Goal: Information Seeking & Learning: Learn about a topic

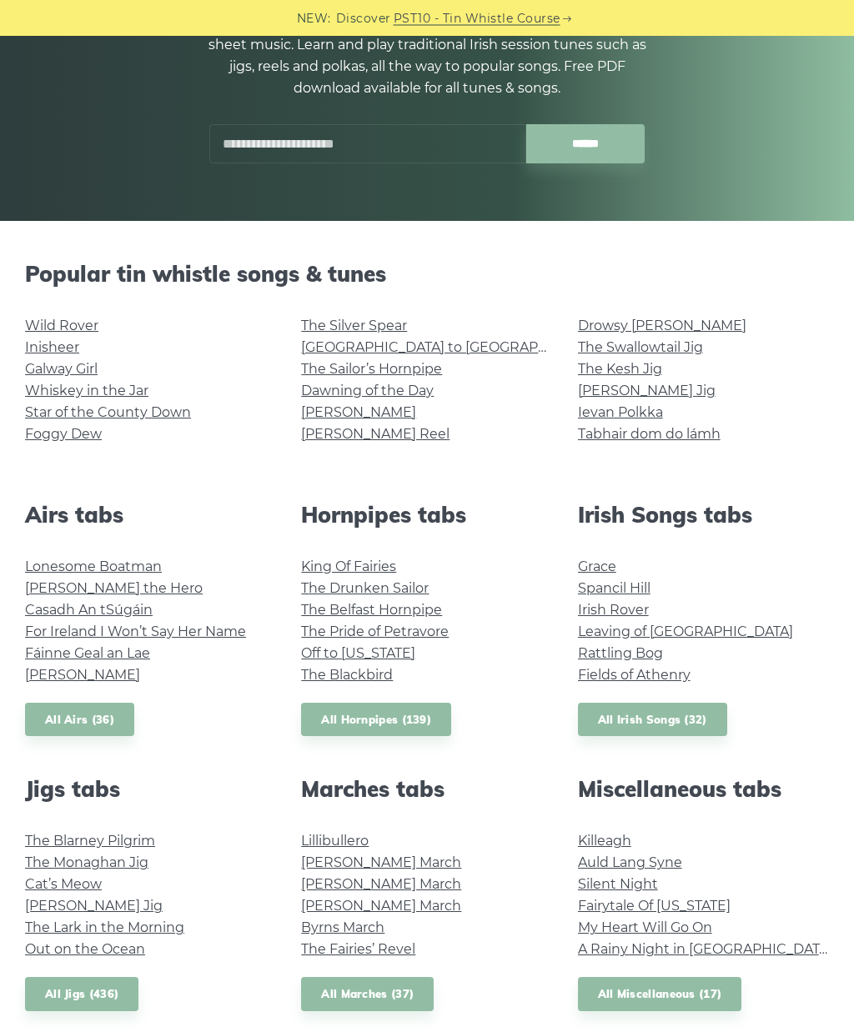
scroll to position [217, 0]
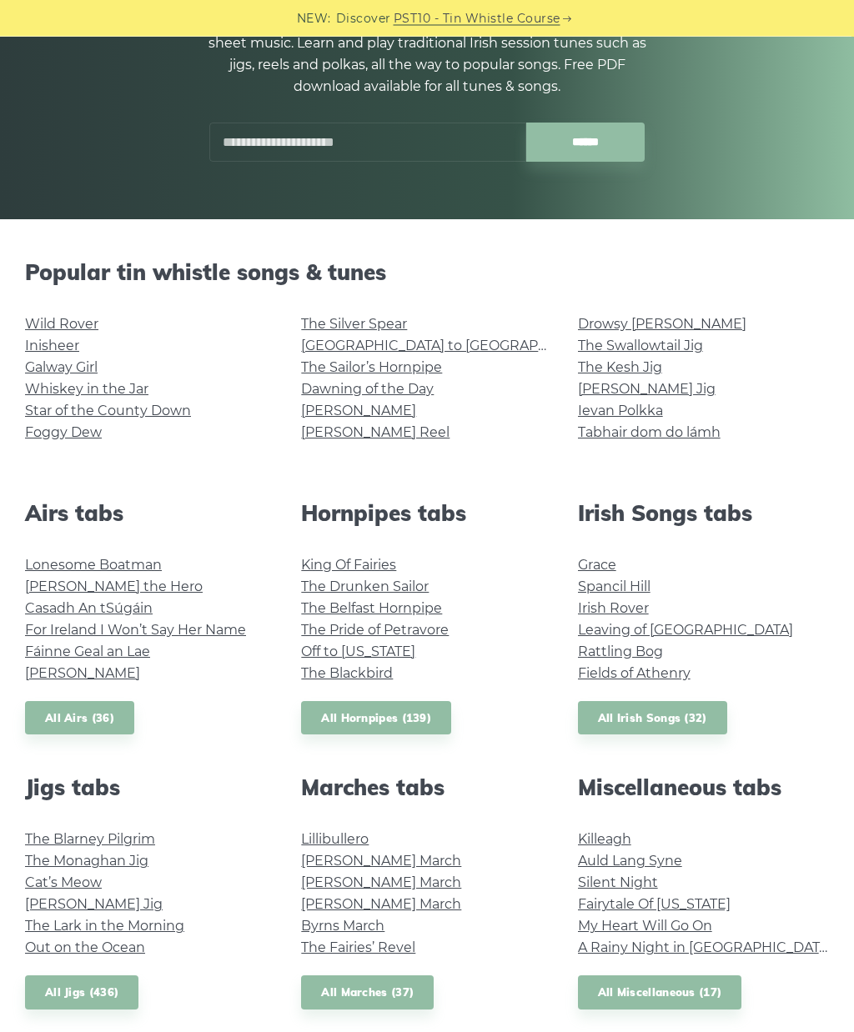
click at [415, 591] on link "The Drunken Sailor" at bounding box center [365, 587] width 128 height 16
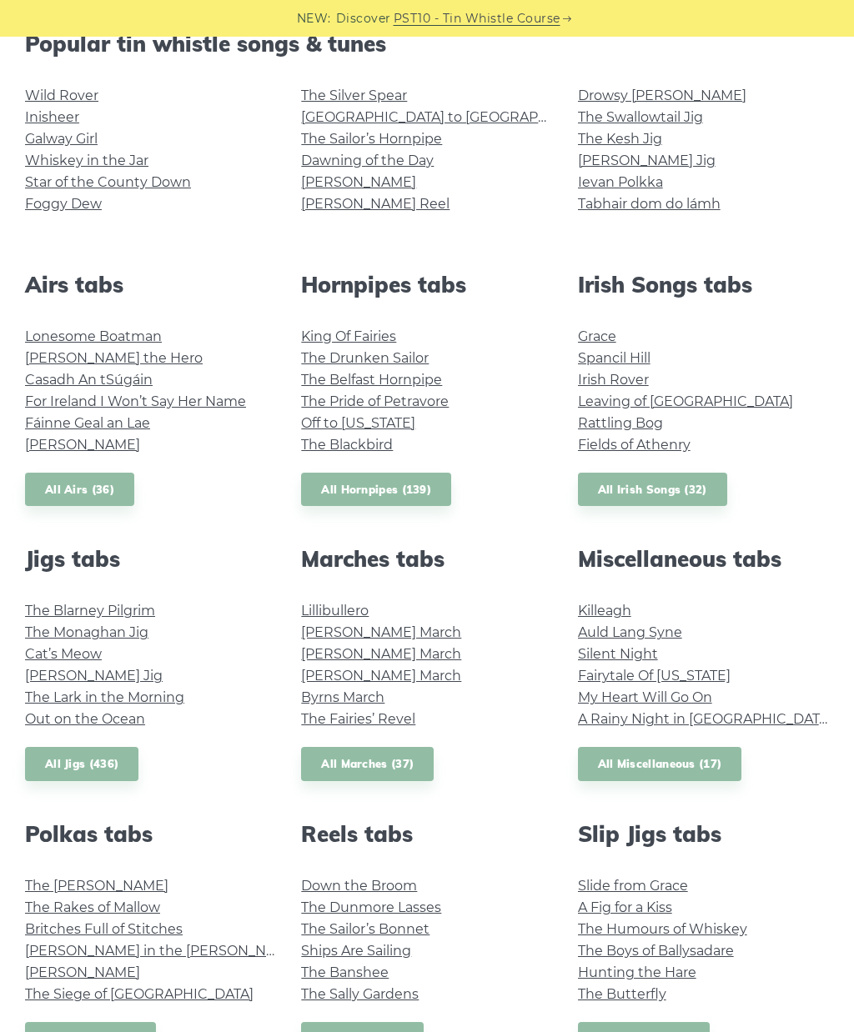
scroll to position [445, 0]
click at [123, 610] on link "The Blarney Pilgrim" at bounding box center [90, 612] width 130 height 16
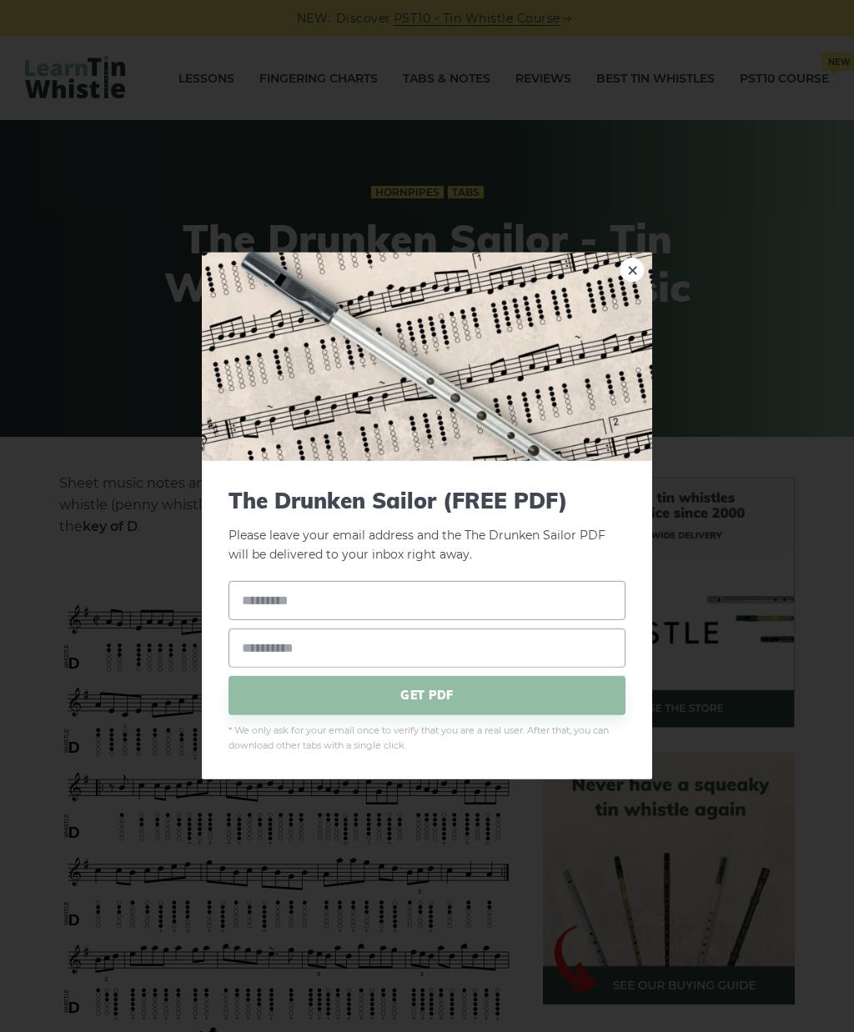
click at [637, 278] on link "×" at bounding box center [632, 270] width 25 height 25
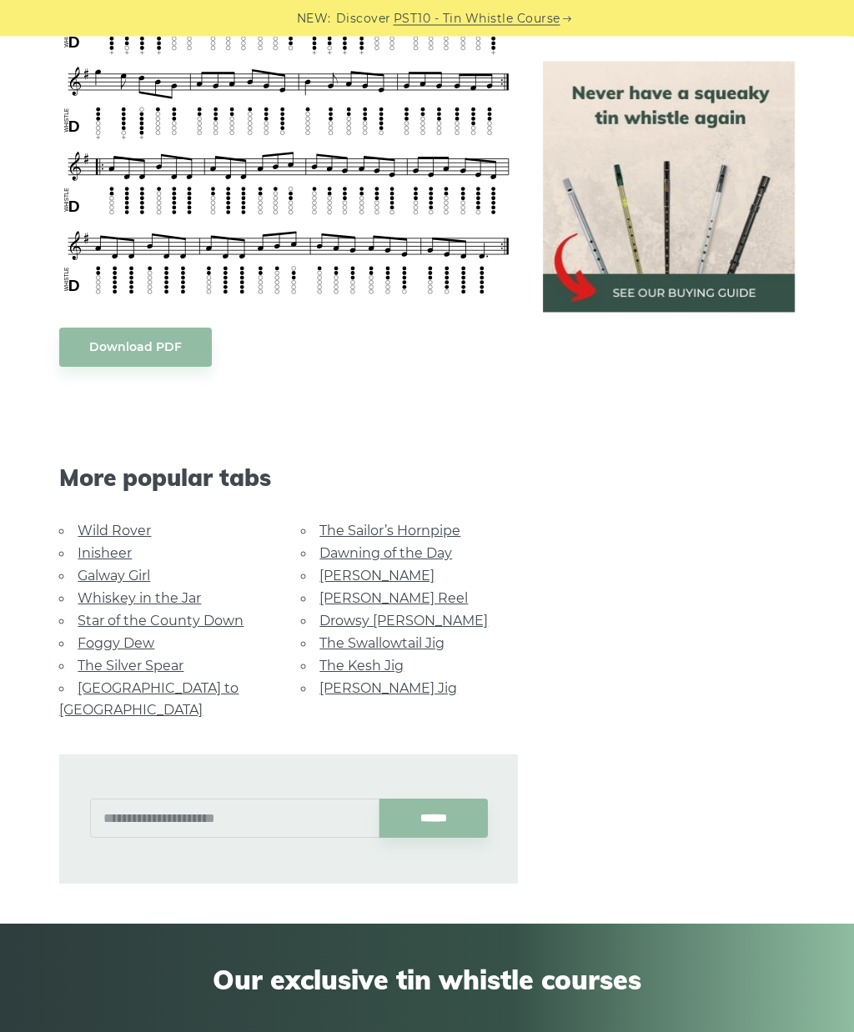
scroll to position [784, 0]
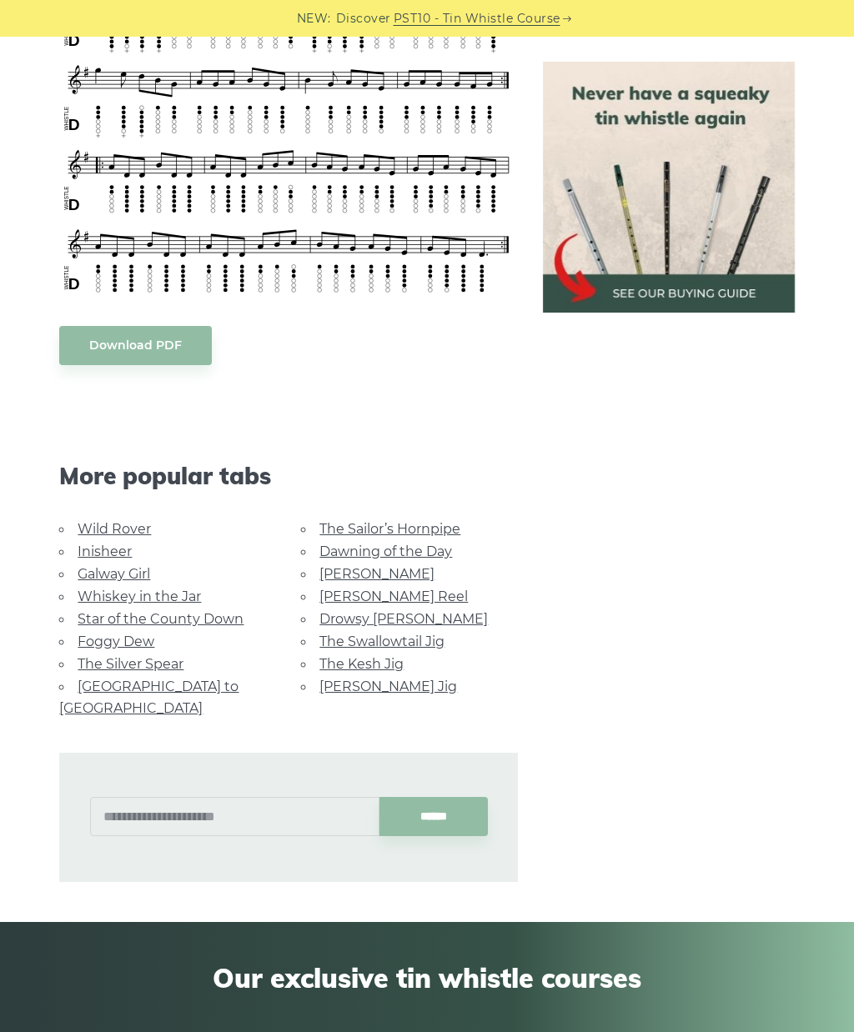
click at [177, 592] on link "Whiskey in the Jar" at bounding box center [139, 597] width 123 height 16
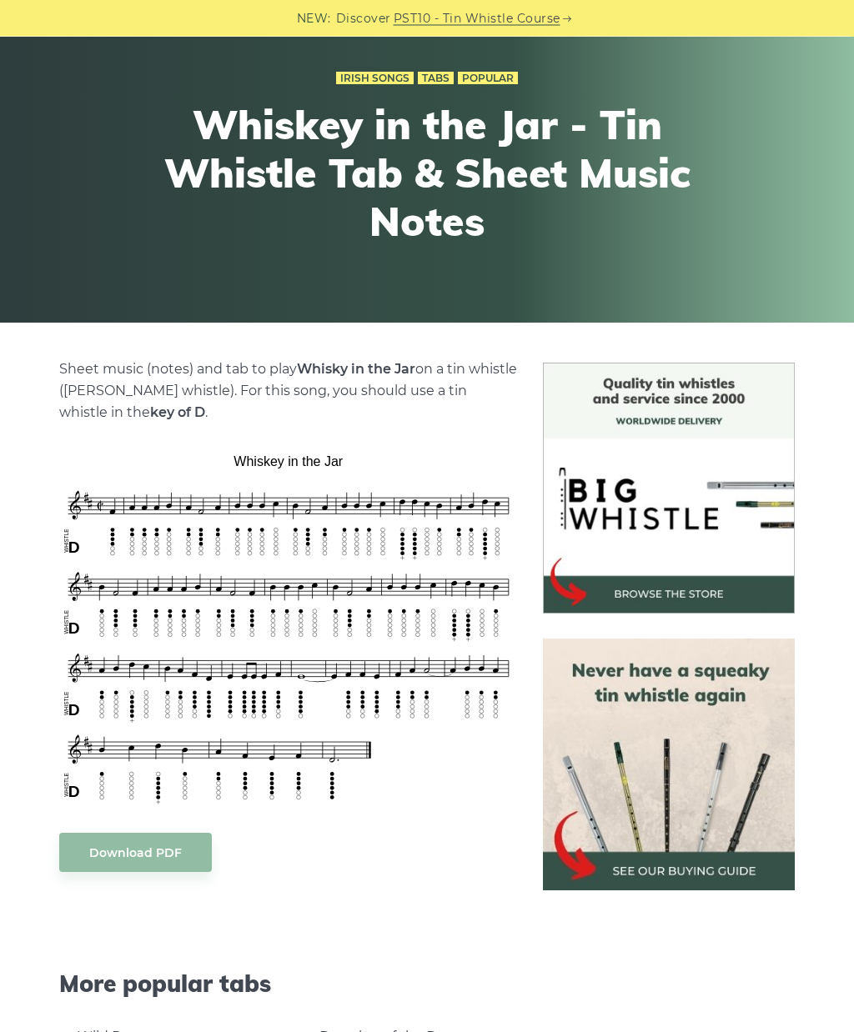
scroll to position [115, 0]
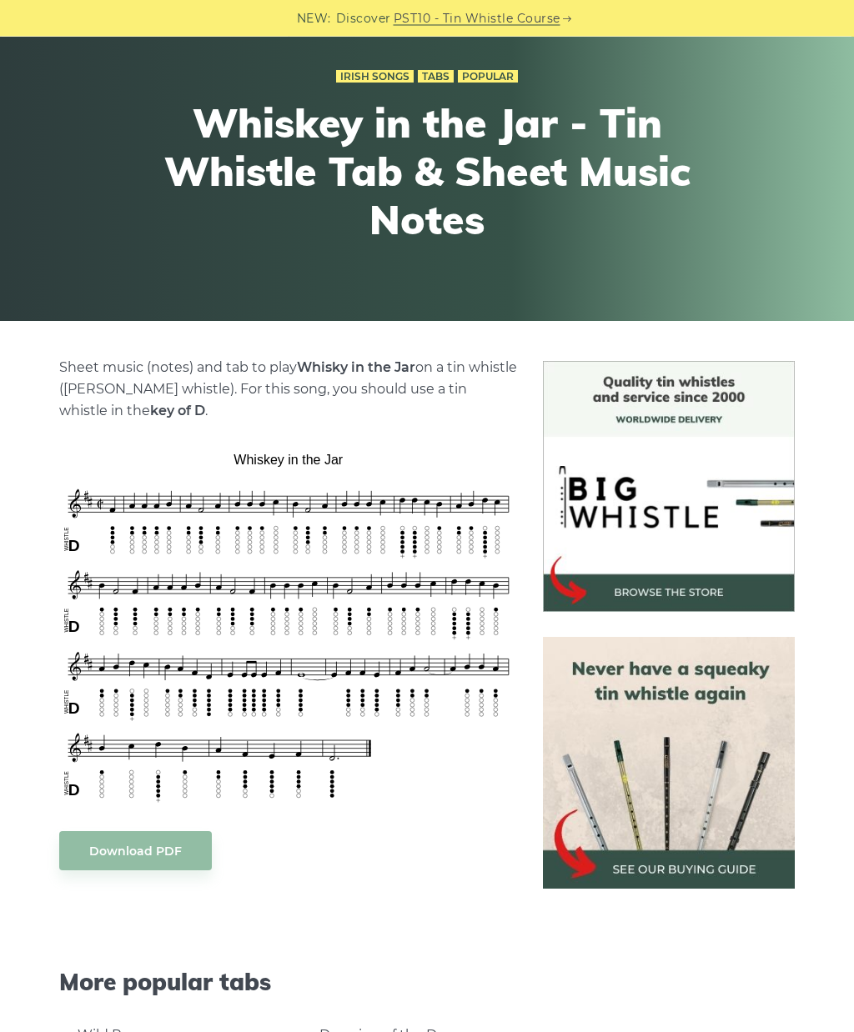
click at [680, 844] on img at bounding box center [668, 763] width 251 height 251
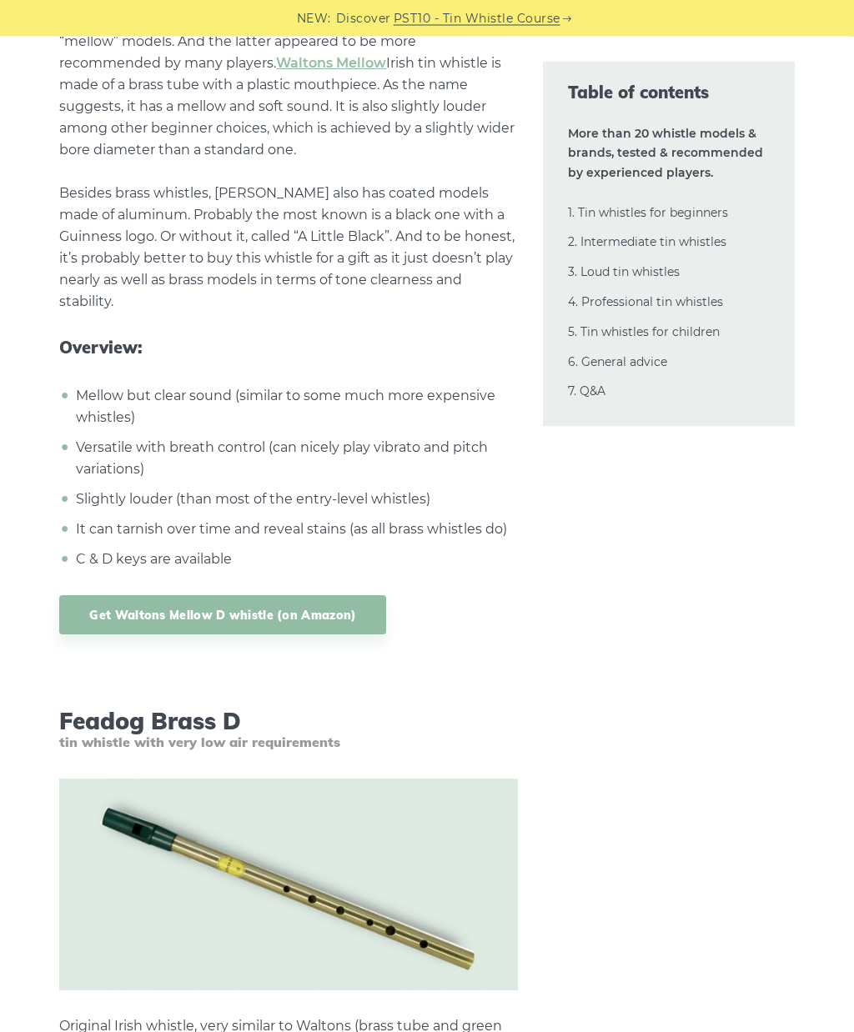
scroll to position [3095, 0]
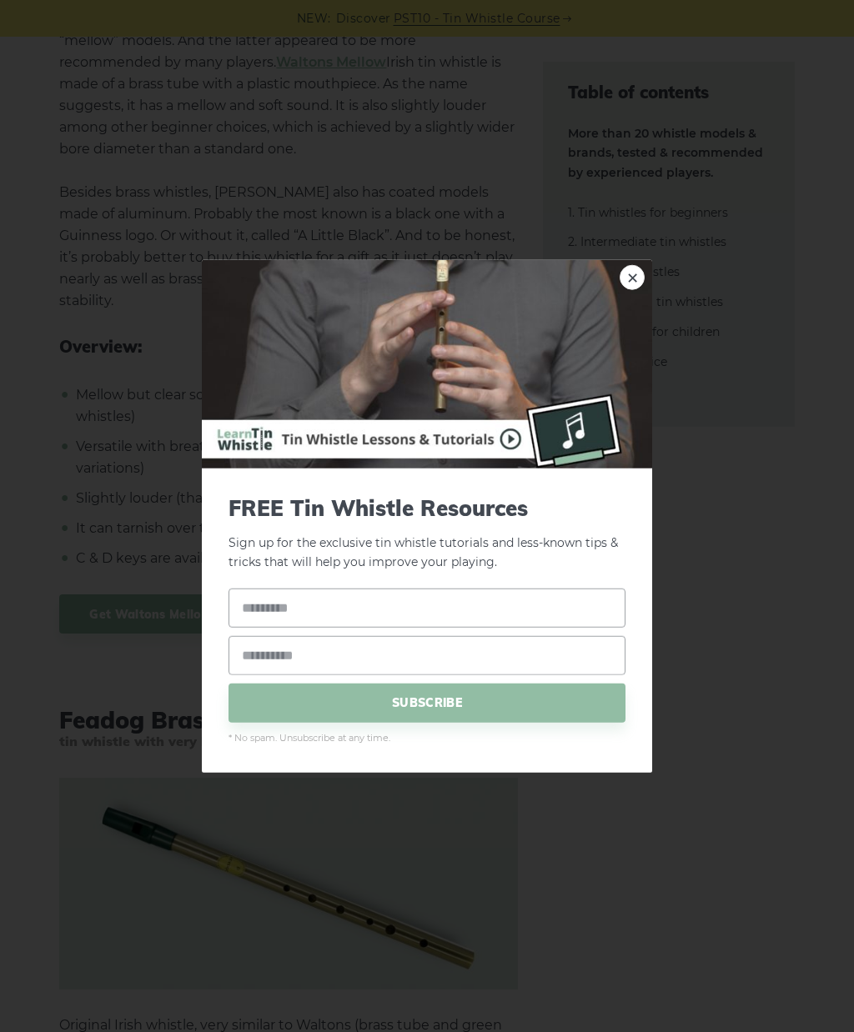
click at [630, 290] on link "×" at bounding box center [632, 277] width 25 height 25
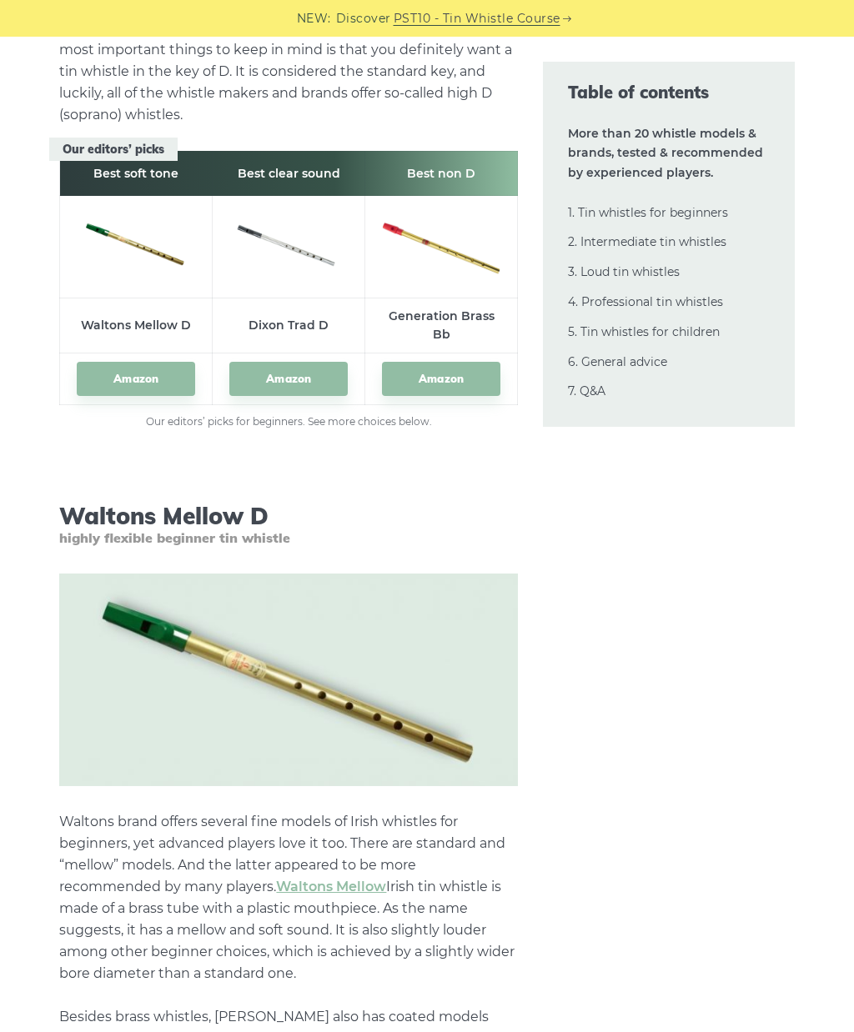
scroll to position [2272, 0]
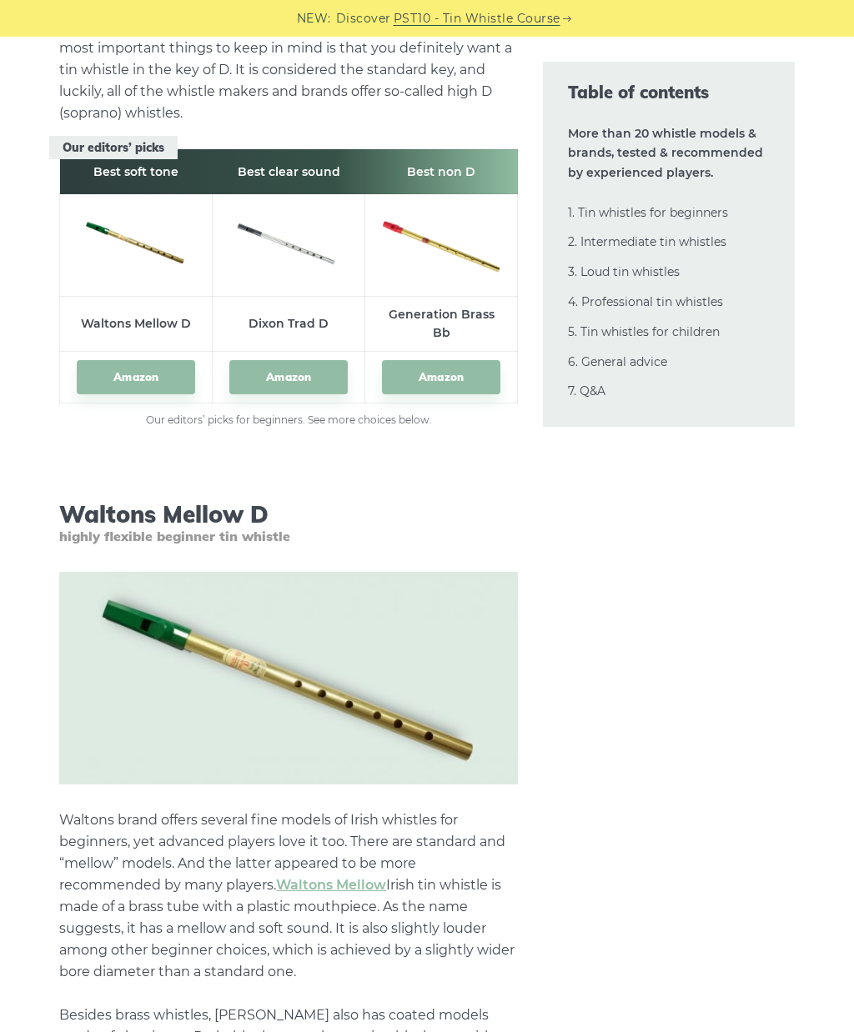
click at [304, 369] on link "Amazon" at bounding box center [288, 377] width 118 height 34
click at [183, 375] on link "Amazon" at bounding box center [136, 377] width 118 height 34
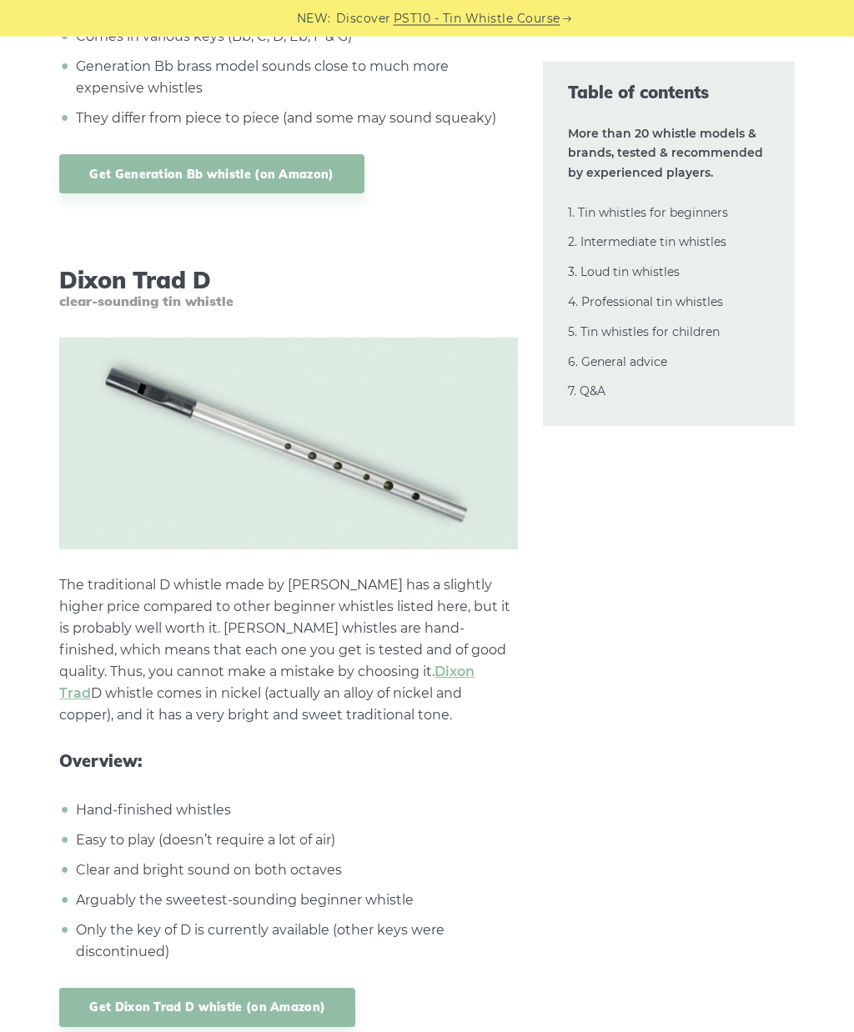
scroll to position [7002, 0]
click at [287, 1007] on link "Get Dixon Trad D whistle (on Amazon)" at bounding box center [207, 1007] width 296 height 39
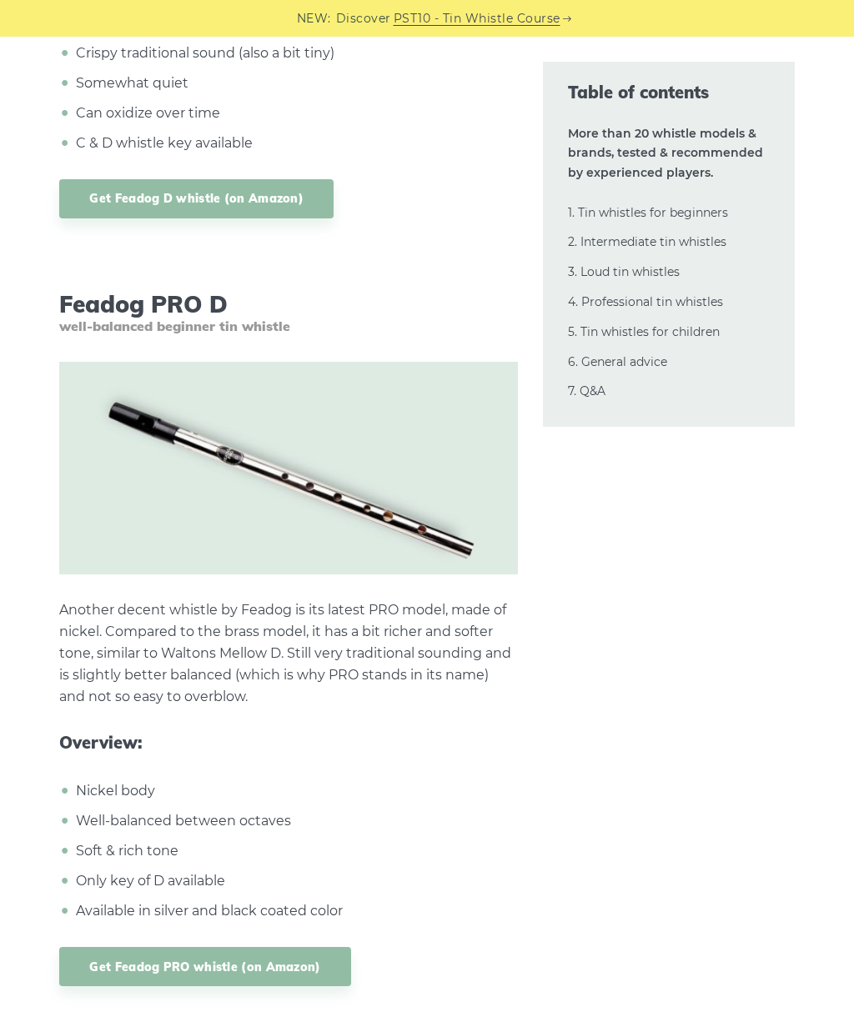
scroll to position [4270, 0]
click at [208, 948] on link "Get Feadog PRO whistle (on Amazon)" at bounding box center [204, 967] width 291 height 39
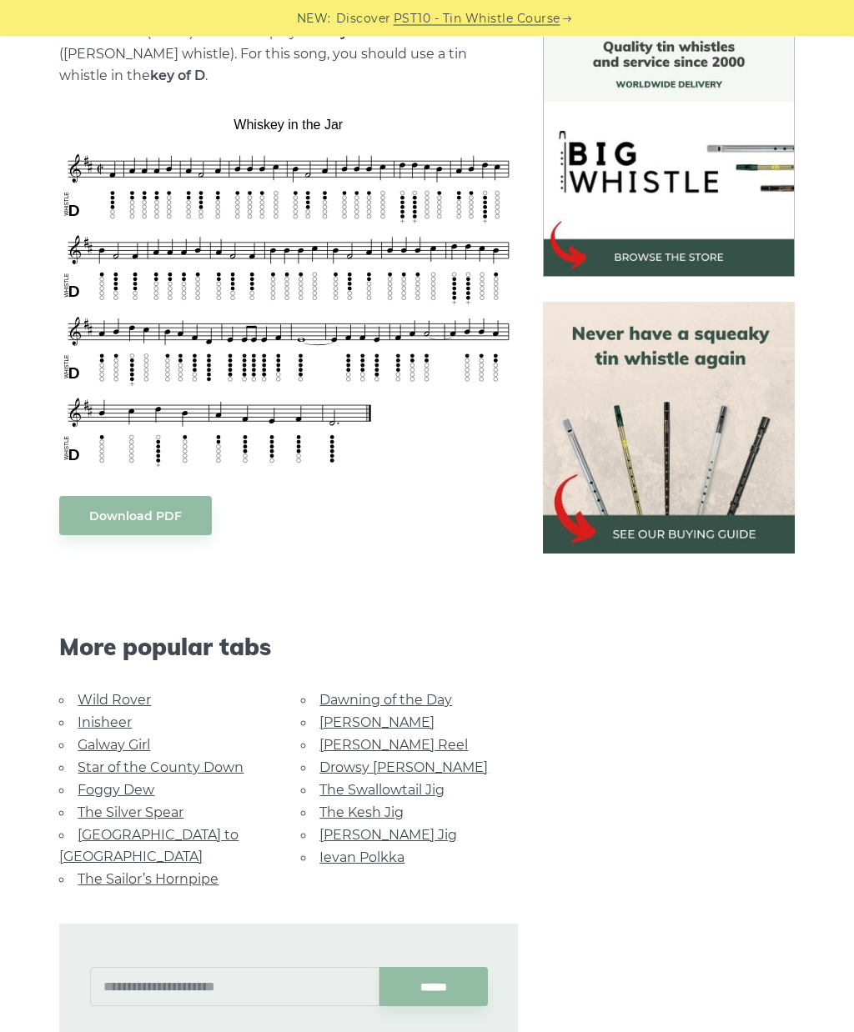
scroll to position [451, 0]
click at [105, 729] on link "Inisheer" at bounding box center [105, 723] width 54 height 16
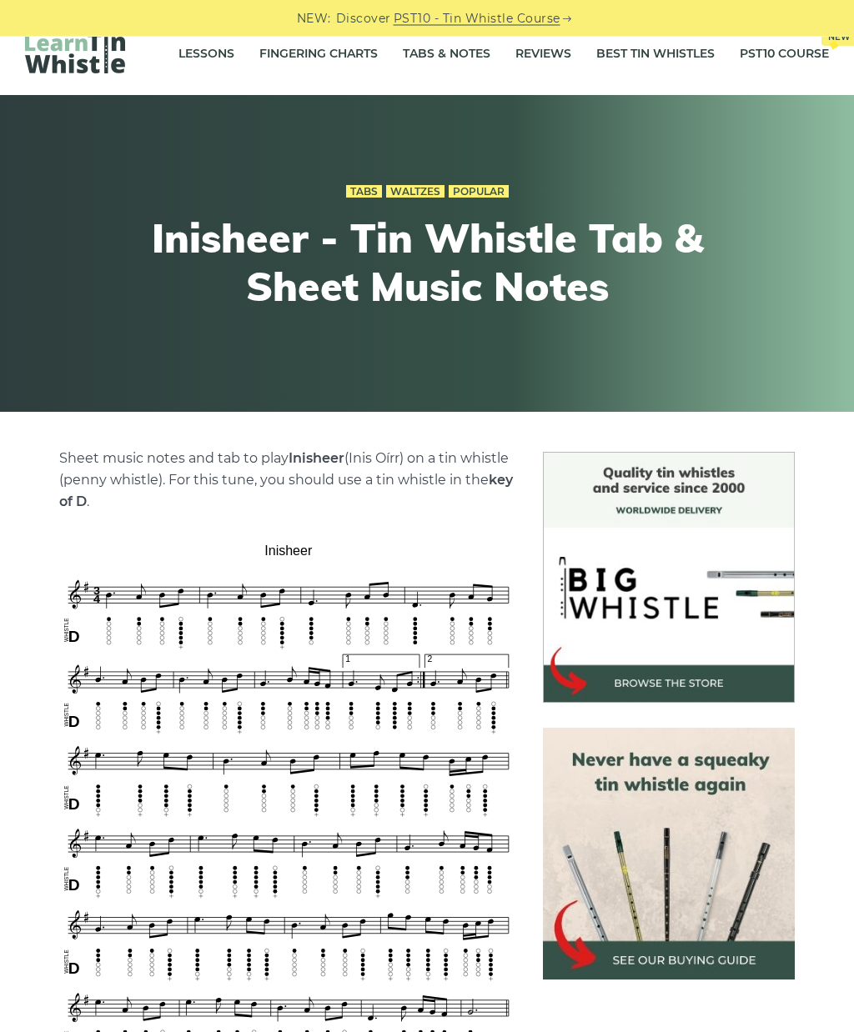
scroll to position [93, 0]
